Goal: Information Seeking & Learning: Learn about a topic

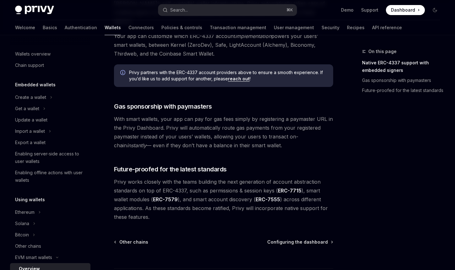
scroll to position [215, 0]
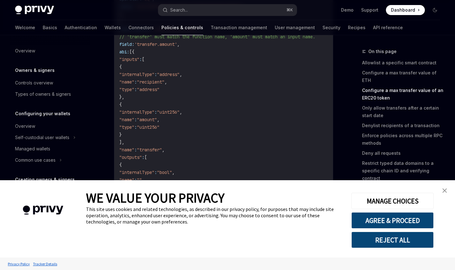
scroll to position [171, 0]
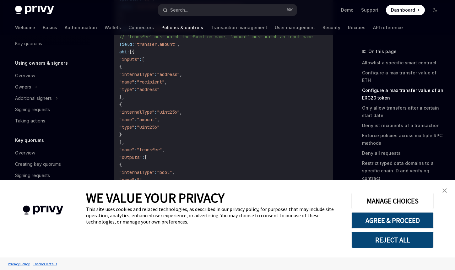
click at [445, 192] on img "close banner" at bounding box center [445, 191] width 4 height 4
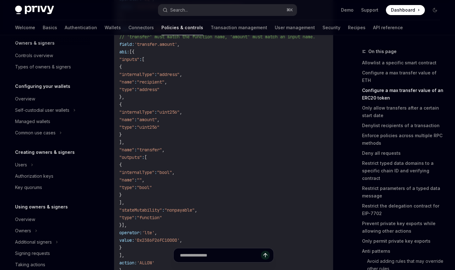
scroll to position [17, 0]
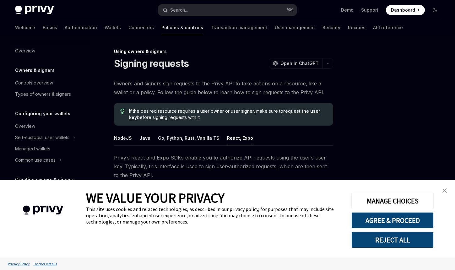
scroll to position [89, 0]
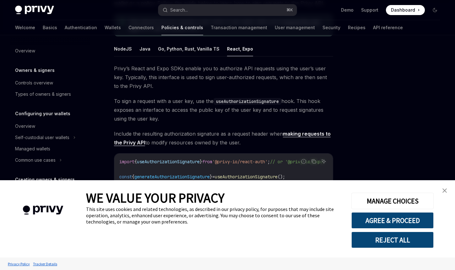
click at [446, 190] on img "close banner" at bounding box center [445, 191] width 4 height 4
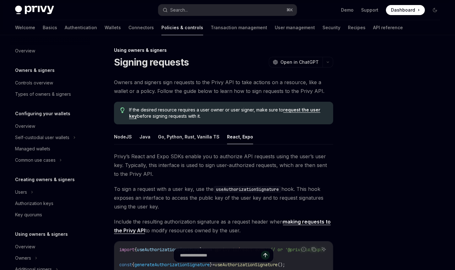
scroll to position [0, 0]
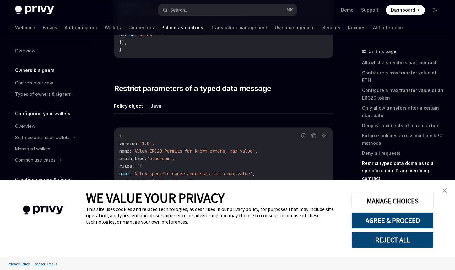
scroll to position [171, 0]
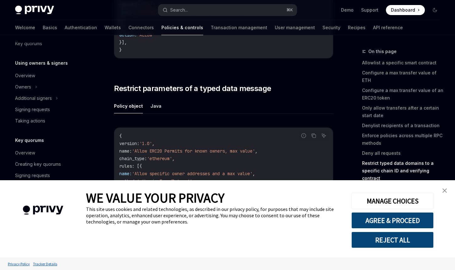
click at [446, 192] on img "close banner" at bounding box center [445, 191] width 4 height 4
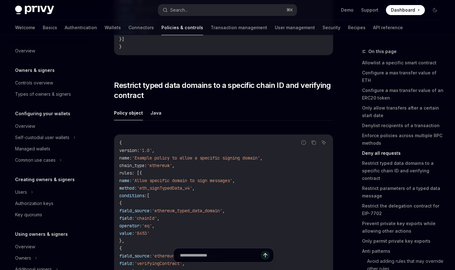
scroll to position [1904, 0]
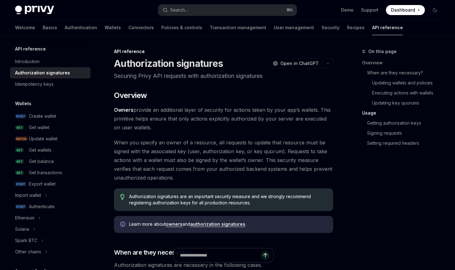
scroll to position [760, 0]
